Goal: Task Accomplishment & Management: Manage account settings

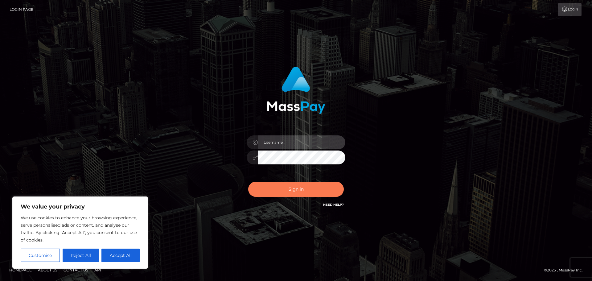
type input "Shany.Luminary"
click at [277, 193] on button "Sign in" at bounding box center [296, 189] width 96 height 15
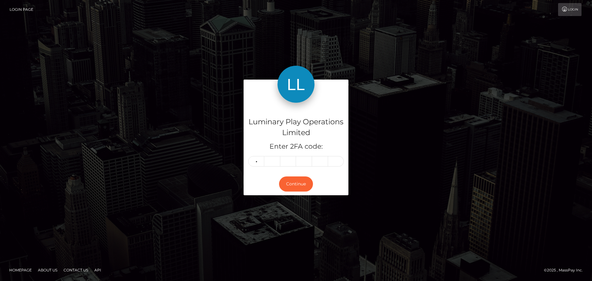
type input "8"
type input "2"
type input "9"
type input "3"
type input "4"
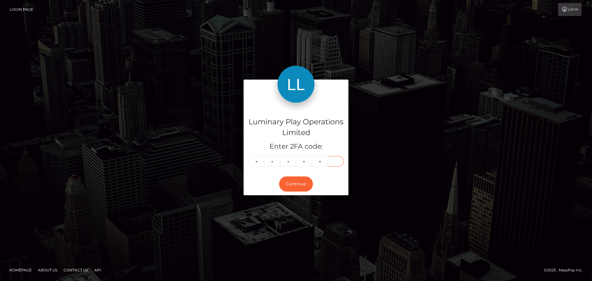
type input "7"
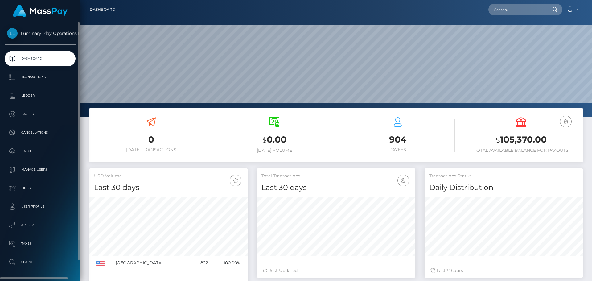
scroll to position [110, 159]
click at [15, 92] on p "Ledger" at bounding box center [40, 95] width 66 height 9
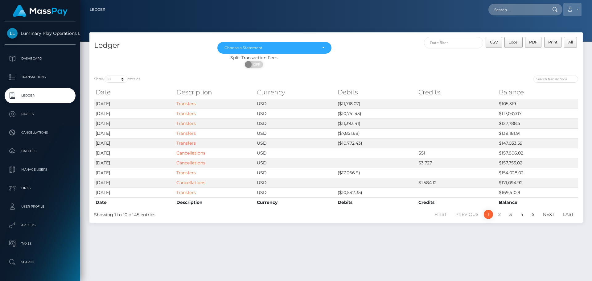
click at [576, 11] on link "Account" at bounding box center [573, 9] width 18 height 13
click at [552, 36] on link "Logout" at bounding box center [557, 39] width 49 height 11
